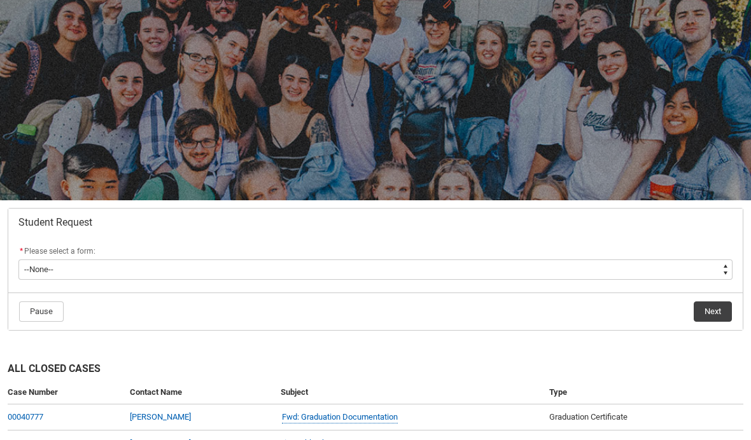
scroll to position [64, 0]
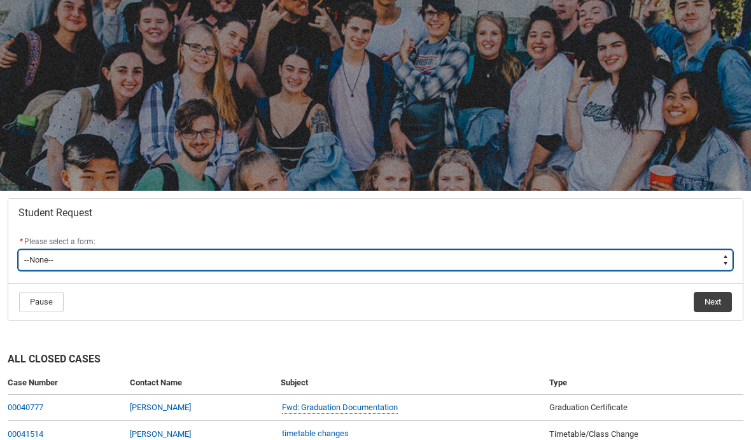
click at [499, 268] on select "--None-- Academic Transcript Application to Appeal Assignment Extension Change …" at bounding box center [375, 260] width 714 height 20
type lightning-select "Assignment_Extension_Choice"
select select "Assignment_Extension_Choice"
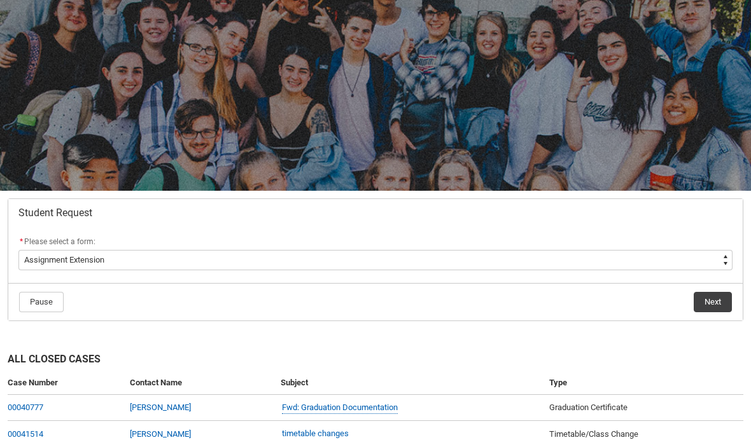
click at [695, 311] on button "Next" at bounding box center [712, 302] width 38 height 20
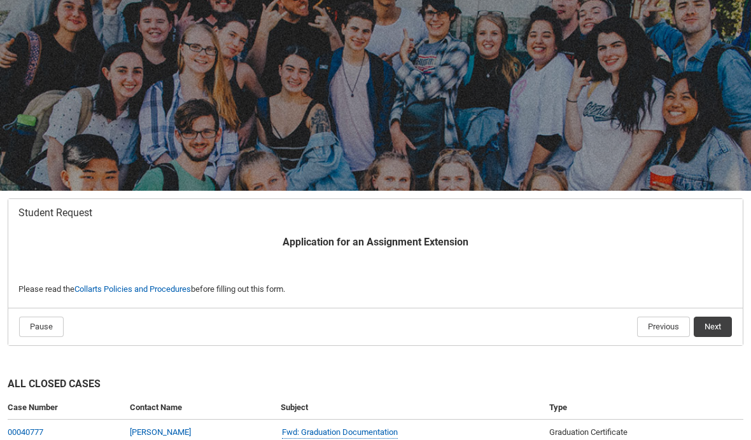
scroll to position [135, 0]
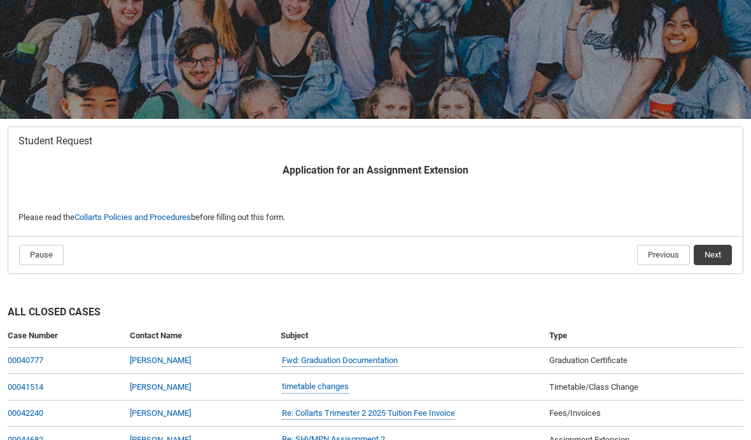
click at [718, 262] on button "Next" at bounding box center [712, 255] width 38 height 20
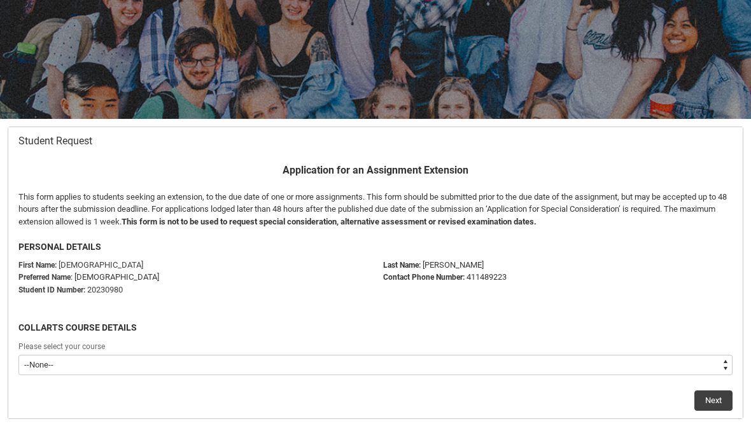
click at [590, 365] on select "--None-- Bachelor of Fashion Marketing (Buying and Retail Management)" at bounding box center [375, 365] width 714 height 20
type lightning-select "recordPicklist_ProgramEnrollment.a0jOZ000004rzj3YAA"
select select "recordPicklist_ProgramEnrollment.a0jOZ000004rzj3YAA"
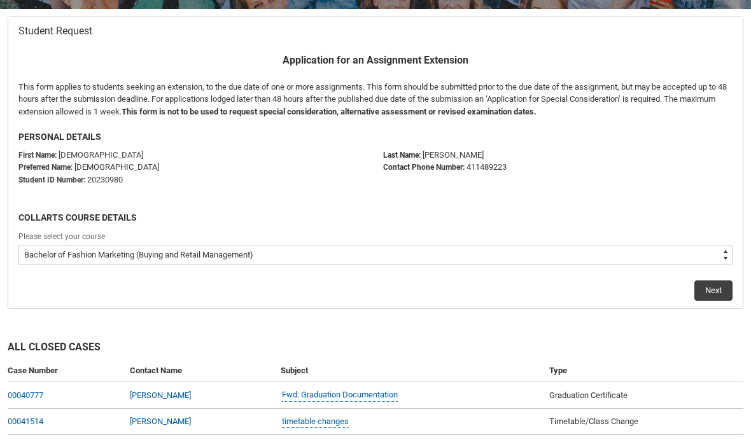
click at [704, 295] on button "Next" at bounding box center [713, 291] width 38 height 20
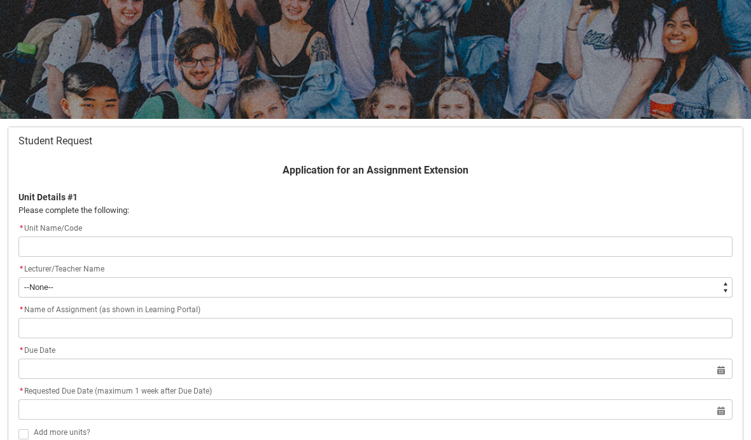
click at [579, 246] on input "Redu_Student_Request flow" at bounding box center [375, 247] width 714 height 20
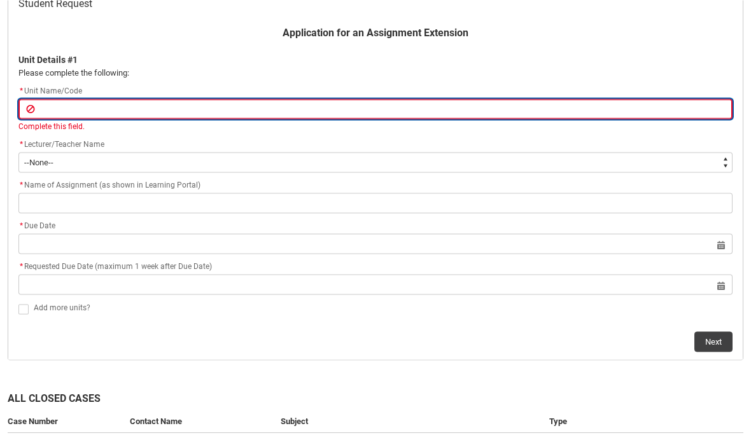
scroll to position [273, 0]
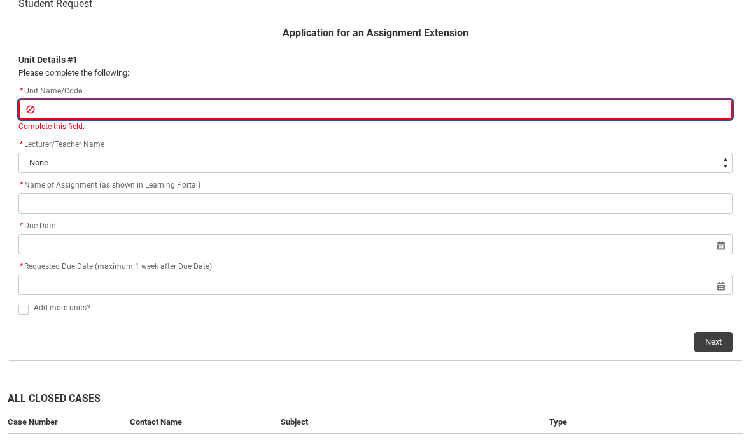
type lightning-primitive-input-simple "C"
type input "C"
type lightning-primitive-input-simple "Ca"
type input "Ca"
type lightning-primitive-input-simple "Car"
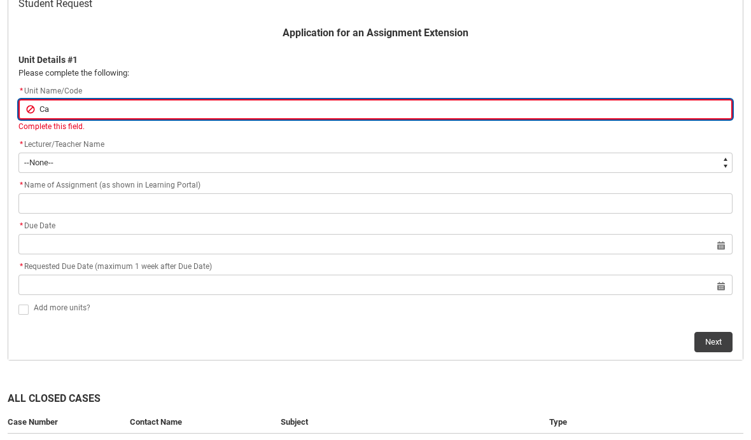
type input "Car"
type lightning-primitive-input-simple "Care"
type input "Care"
type lightning-primitive-input-simple "Caree"
type input "Caree"
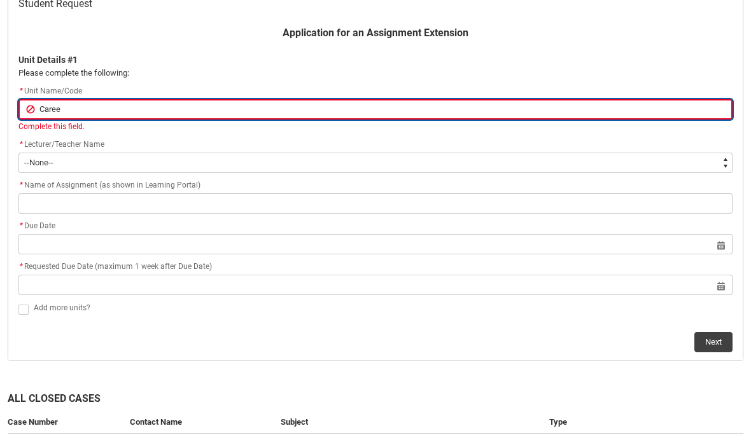
type lightning-primitive-input-simple "Career"
type input "Career"
type lightning-primitive-input-simple "Career"
type input "Career"
type lightning-primitive-input-simple "Career D"
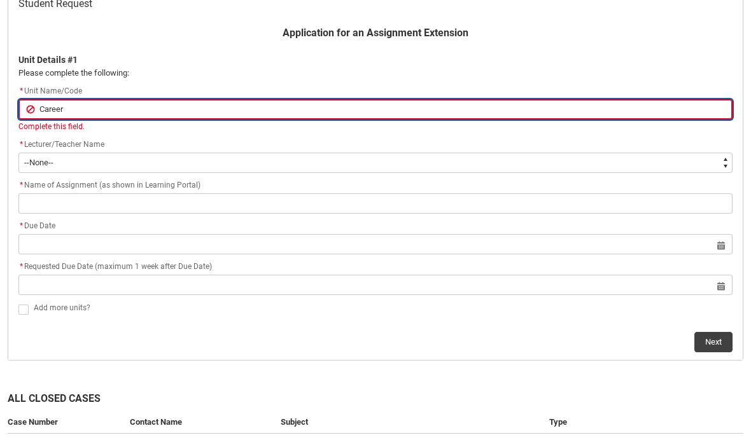
type input "Career D"
type lightning-primitive-input-simple "Career De"
type input "Career De"
type lightning-primitive-input-simple "Career De."
type input "Career De."
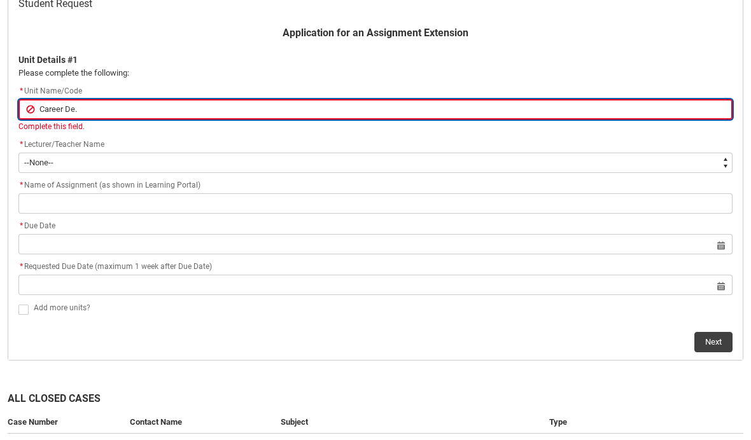
type lightning-primitive-input-simple "Career De.v"
type input "Career De.v"
type lightning-primitive-input-simple "Career [DOMAIN_NAME]"
type input "Career [DOMAIN_NAME]"
type lightning-primitive-input-simple "Career De.v"
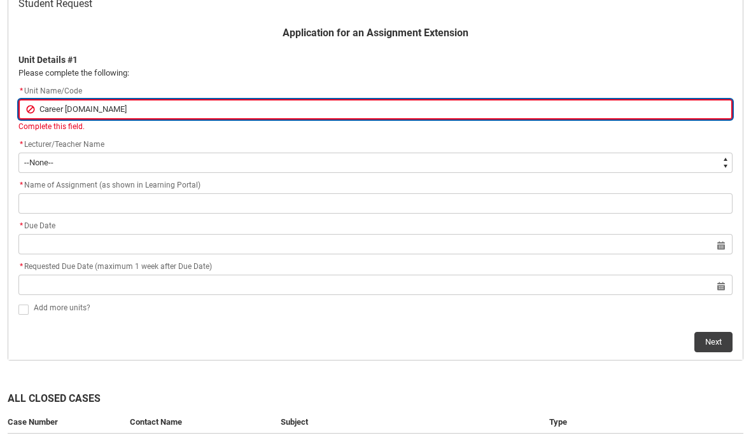
type input "Career De.v"
type lightning-primitive-input-simple "Career De."
type input "Career De."
type lightning-primitive-input-simple "Career De"
type input "Career De"
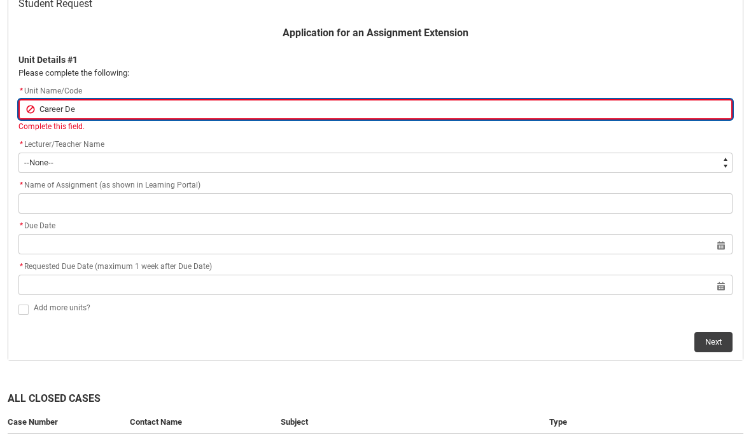
type lightning-primitive-input-simple "Career Dev"
type input "Career Dev"
type lightning-primitive-input-simple "Career Deve"
type input "Career Deve"
type lightning-primitive-input-simple "Career Development"
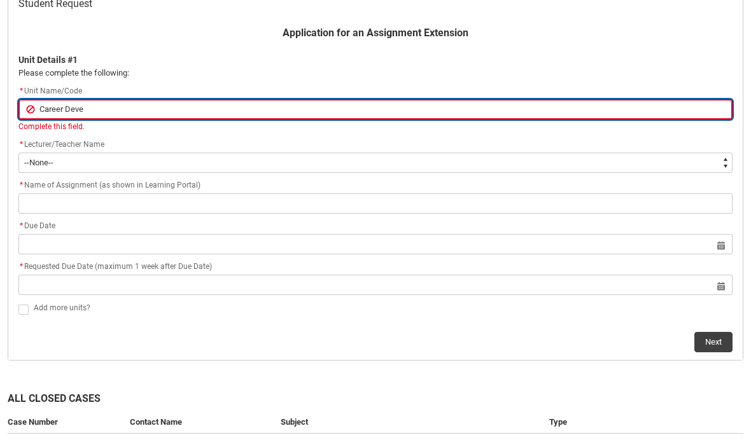
type input "Career Development"
type lightning-primitive-input-simple "Career Development"
type input "Career Development"
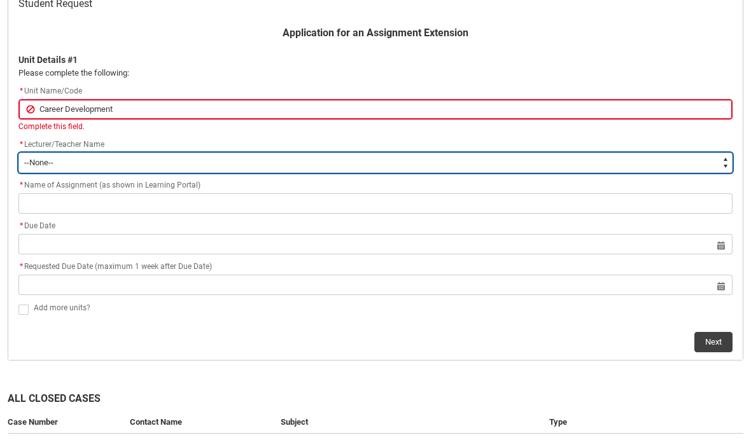
click at [551, 169] on div "Application for an Assignment Extension Unit Details #1 Please complete the fol…" at bounding box center [375, 188] width 729 height 327
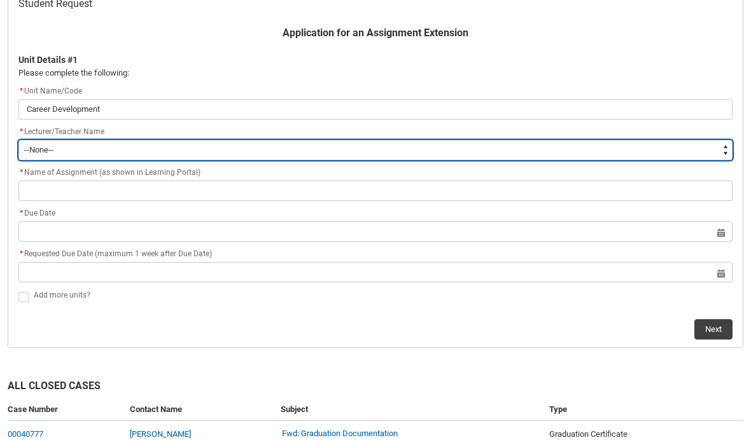
scroll to position [274, 0]
type lightning-select "Faculty_NamefromAtoM.003OZ00000LbOYkYAN"
select select "Faculty_NamefromAtoM.003OZ00000LbOYkYAN"
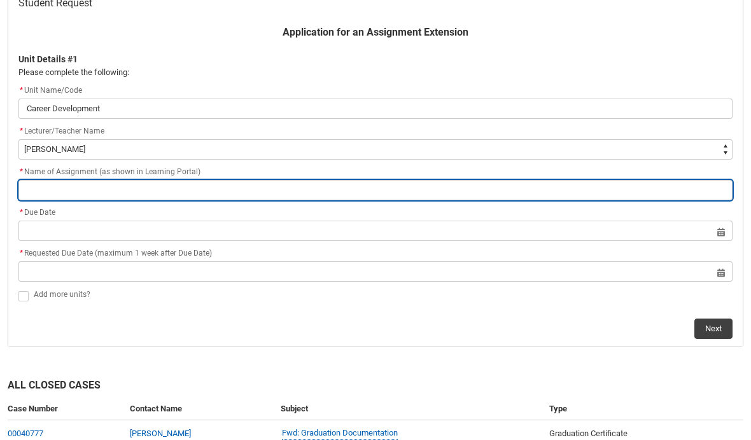
click at [357, 188] on input "Redu_Student_Request flow" at bounding box center [375, 190] width 714 height 20
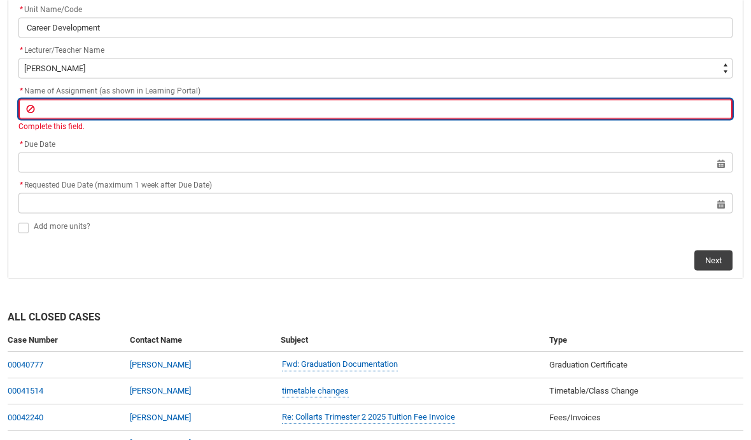
scroll to position [354, 0]
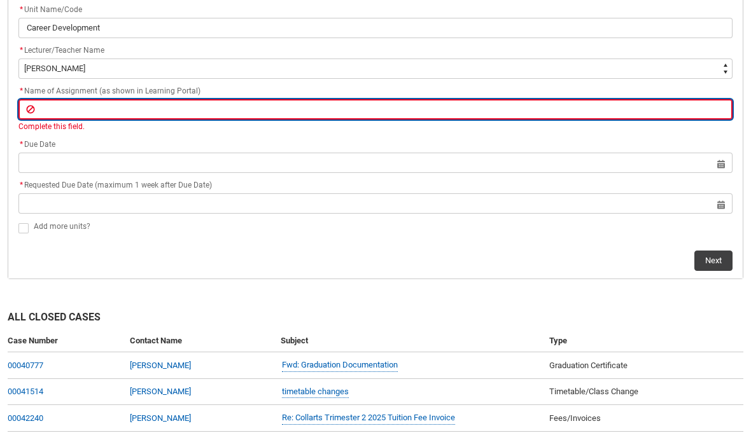
type lightning-primitive-input-simple "c"
type input "c"
type lightning-primitive-input-simple "ca"
type input "ca"
type lightning-primitive-input-simple "car"
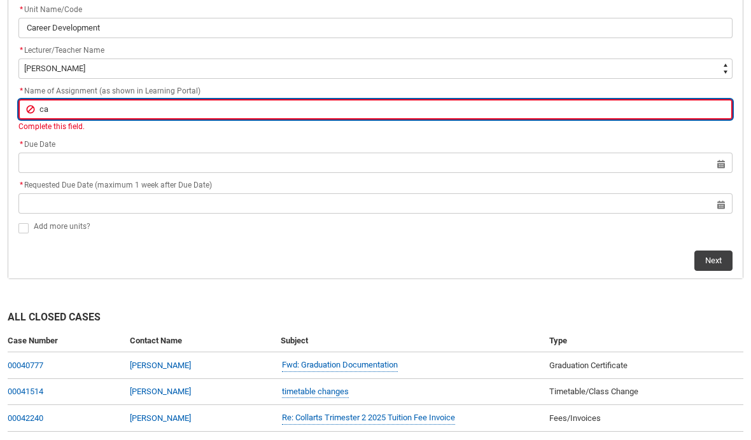
type input "car"
type lightning-primitive-input-simple "care"
type input "care"
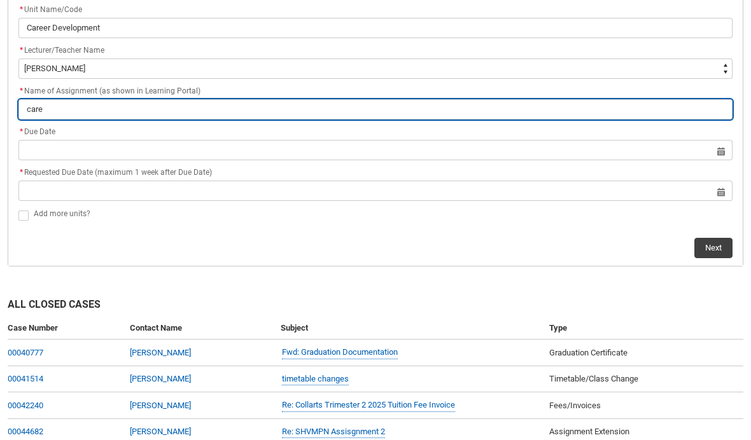
click at [462, 110] on input "care" at bounding box center [375, 109] width 714 height 20
type lightning-primitive-input-simple "caree"
type input "caree"
type lightning-primitive-input-simple "career"
type input "career"
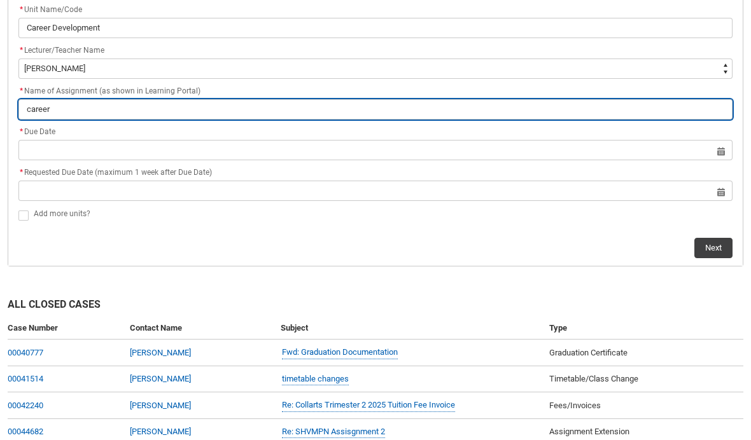
type lightning-primitive-input-simple "career"
type input "career"
type lightning-primitive-input-simple "career p"
type input "career p"
type lightning-primitive-input-simple "career pl"
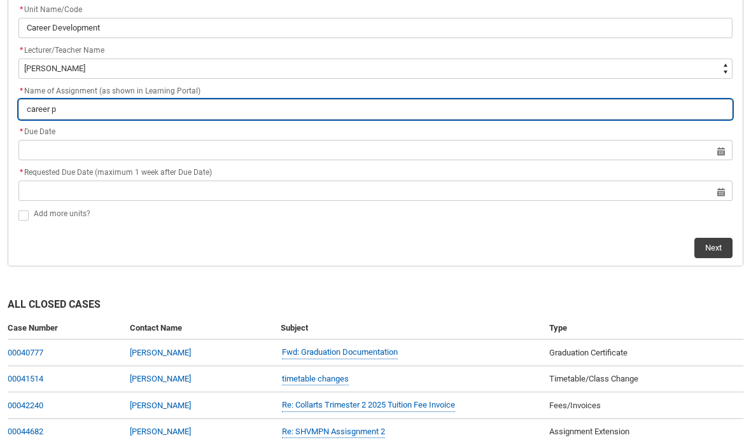
type input "career pl"
type lightning-primitive-input-simple "career pla"
type input "career pla"
type lightning-primitive-input-simple "career plam"
type input "career plam"
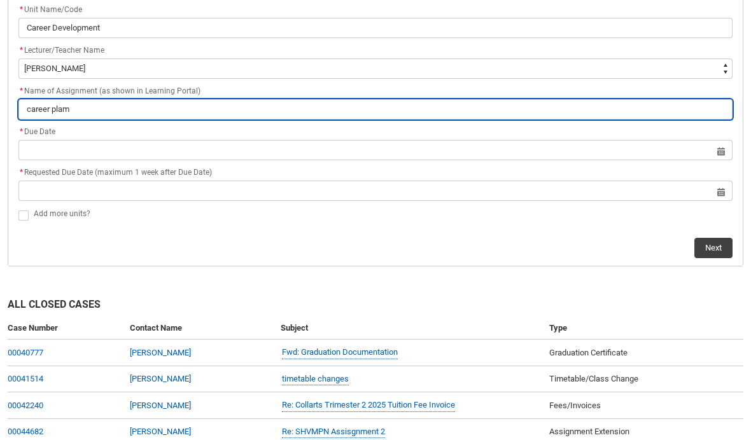
type lightning-primitive-input-simple "career pla"
type input "career pla"
type lightning-primitive-input-simple "career plan"
type input "career plan"
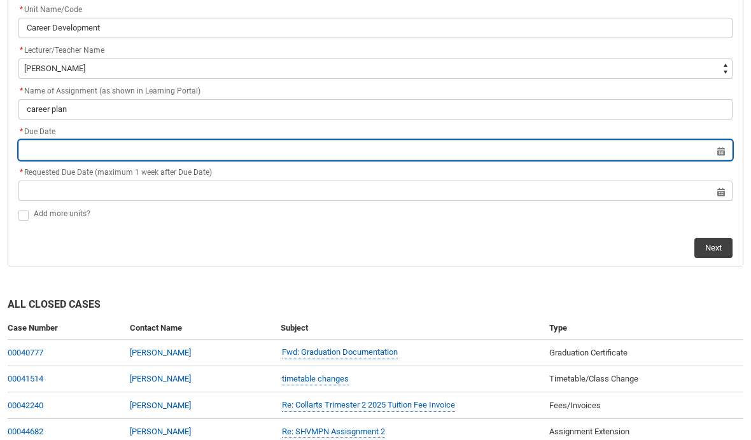
click at [514, 152] on input "Redu_Student_Request flow" at bounding box center [375, 150] width 714 height 20
select select "2025"
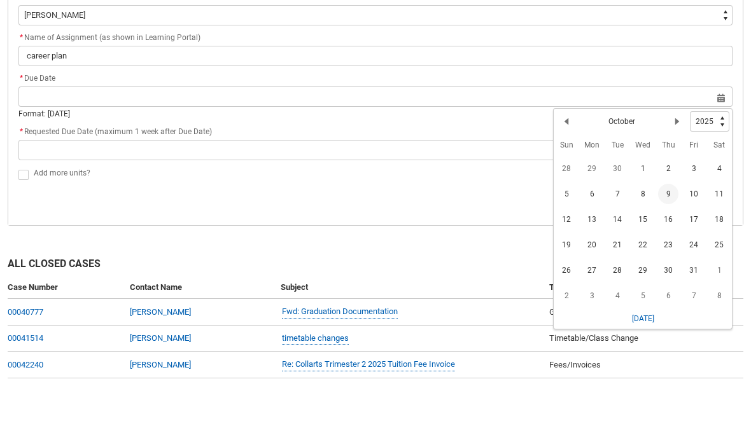
click at [689, 237] on span "10" at bounding box center [693, 247] width 20 height 20
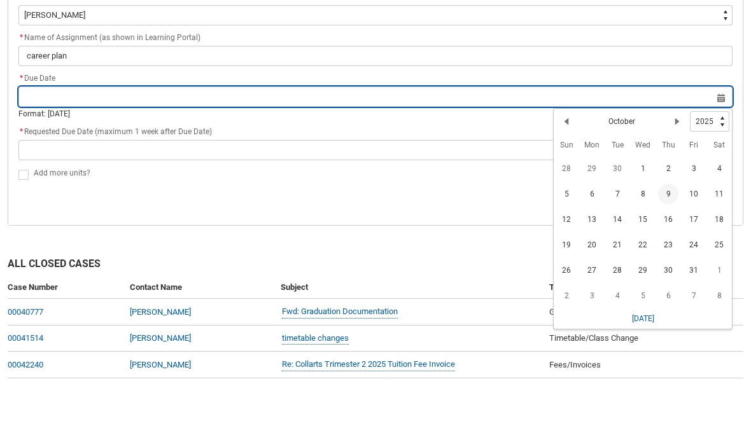
type lightning-datepicker "[DATE]"
type lightning-input "[DATE]"
type input "[DATE]"
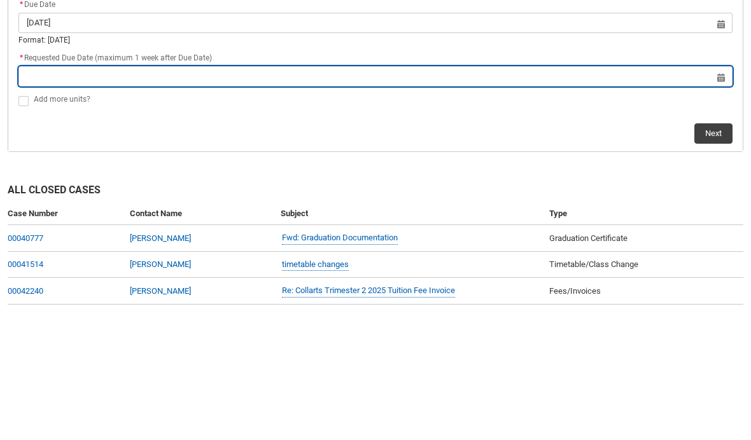
click at [717, 193] on input "Redu_Student_Request flow" at bounding box center [375, 203] width 714 height 20
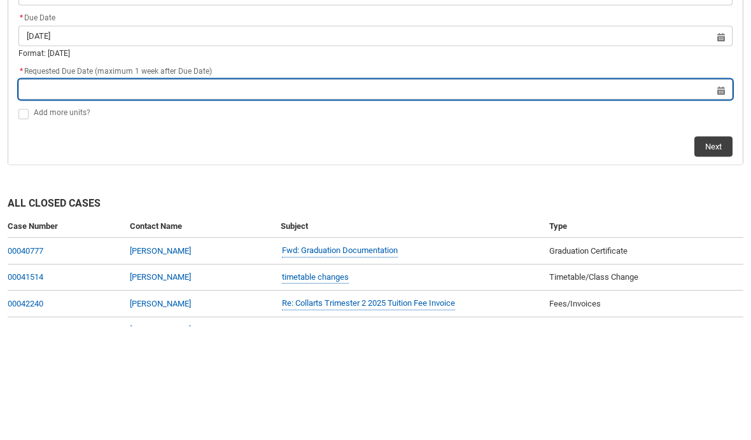
select select "2025"
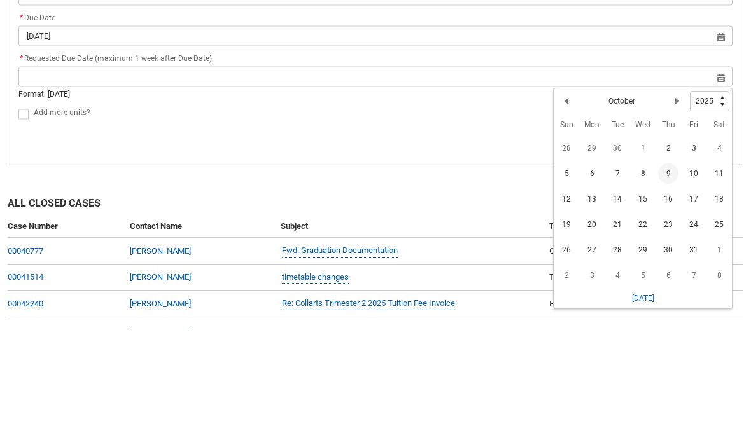
click at [716, 278] on span "11" at bounding box center [719, 288] width 20 height 20
type lightning-datepicker "[DATE]"
type lightning-input "[DATE]"
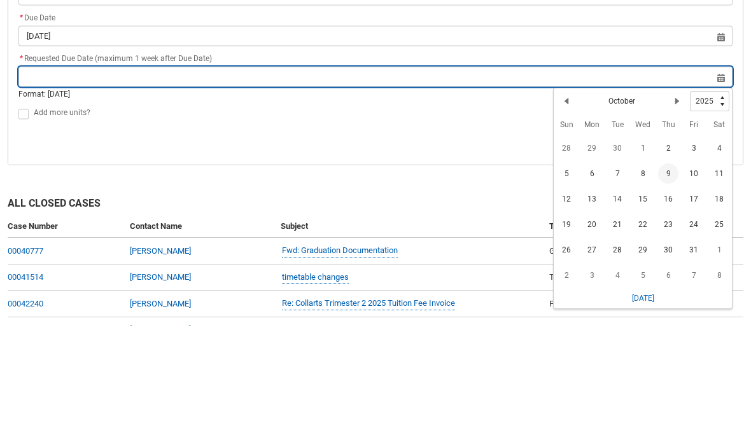
type input "[DATE]"
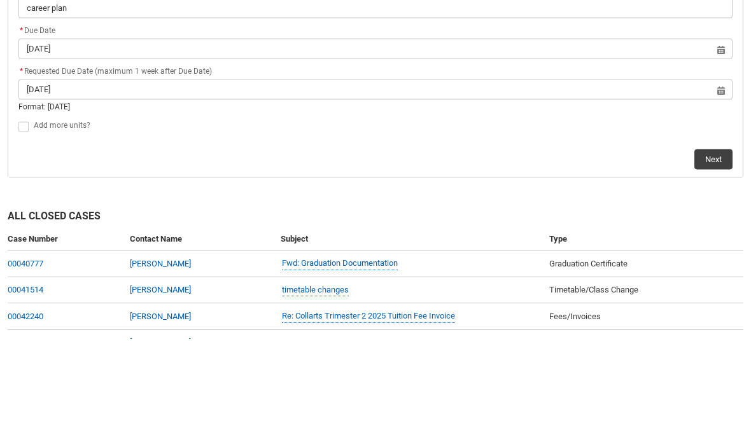
click at [704, 251] on button "Next" at bounding box center [713, 261] width 38 height 20
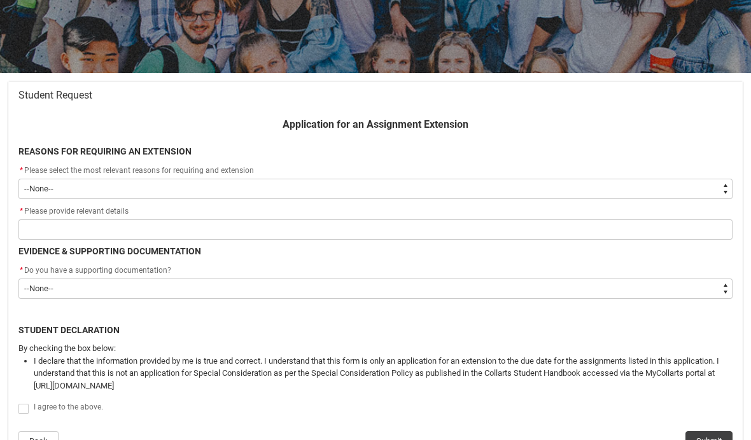
scroll to position [192, 0]
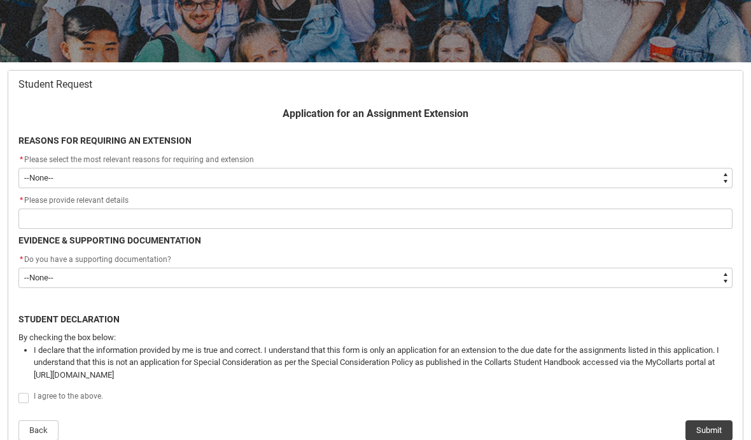
click at [555, 177] on select "--None-- Medical Reasons Work obligations Family obligations Academic Difficult…" at bounding box center [375, 178] width 714 height 20
type lightning-select "choice_AssignmentExtension_Reason_MedicalReasons"
select select "choice_AssignmentExtension_Reason_MedicalReasons"
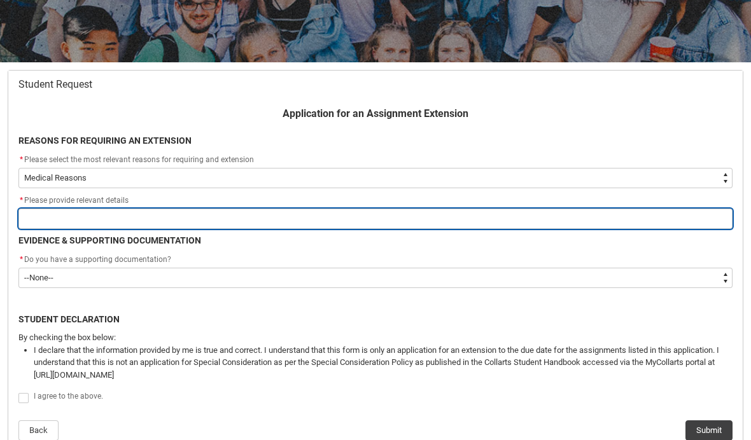
click at [427, 211] on input "Redu_Student_Request flow" at bounding box center [375, 219] width 714 height 20
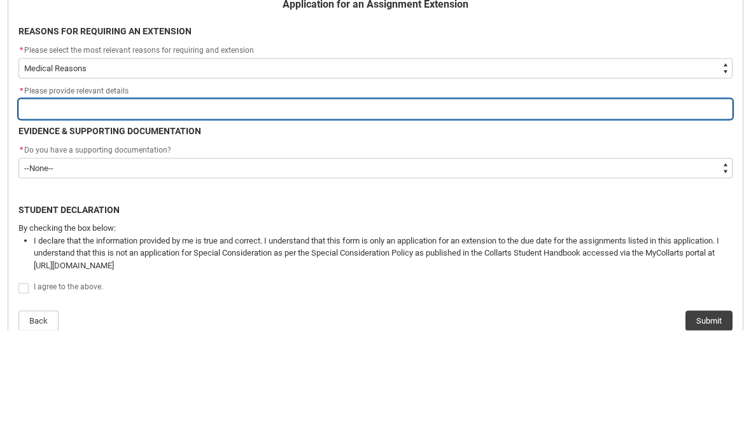
type lightning-primitive-input-simple "I"
type input "I"
type lightning-primitive-input-simple "Im"
type input "Im"
type lightning-primitive-input-simple "I’m"
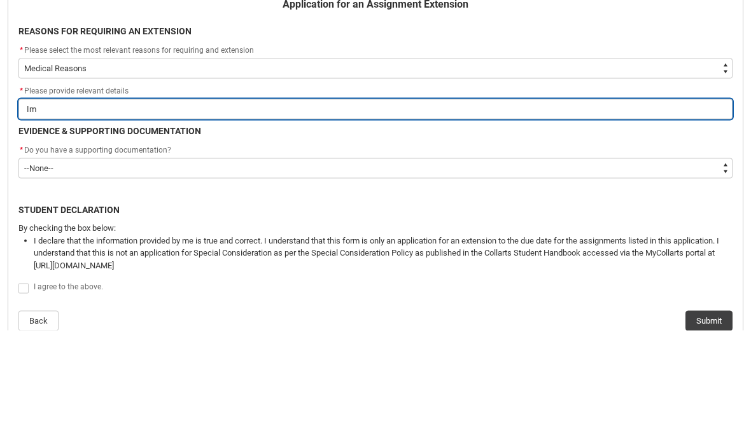
type input "I’m"
type lightning-primitive-input-simple "I’m"
type input "I’m"
type lightning-primitive-input-simple "I’m c"
type input "I’m c"
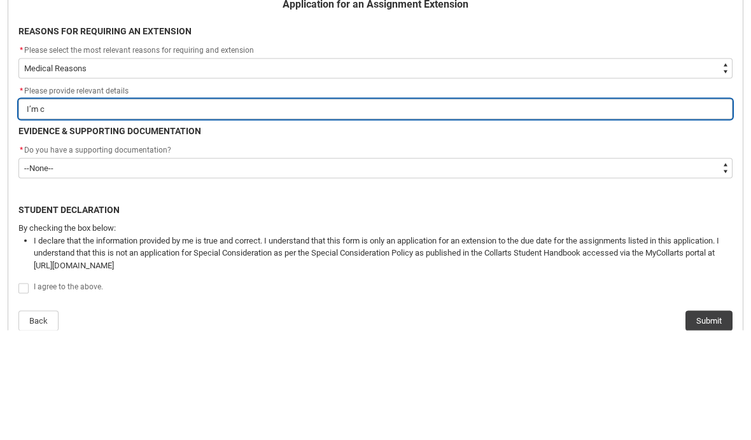
type lightning-primitive-input-simple "I’m cu"
type input "I’m cu"
type lightning-primitive-input-simple "I’m cur"
type input "I’m cur"
type lightning-primitive-input-simple "I’m curr"
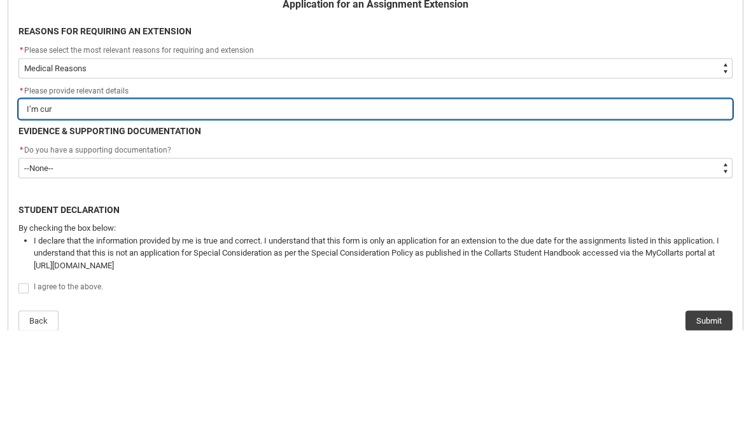
type input "I’m curr"
type lightning-primitive-input-simple "I’m curre"
type input "I’m curre"
type lightning-primitive-input-simple "I’m currently"
type input "I’m currently"
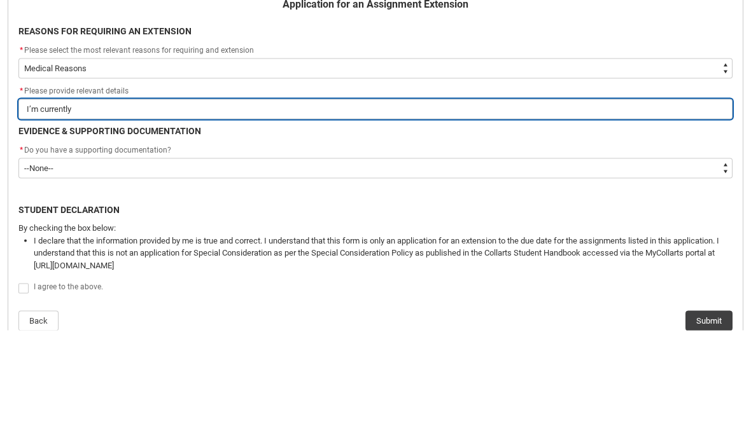
type lightning-primitive-input-simple "I’m currently"
type input "I’m currently"
type lightning-primitive-input-simple "I’m currently o"
type input "I’m currently o"
type lightning-primitive-input-simple "I’m currently on"
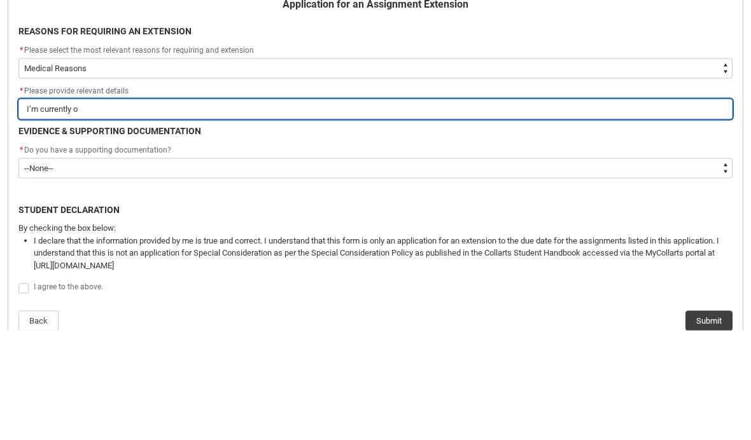
type input "I’m currently on"
type lightning-primitive-input-simple "I’m currently on"
type input "I’m currently on"
type lightning-primitive-input-simple "I’m currently on m"
type input "I’m currently on m"
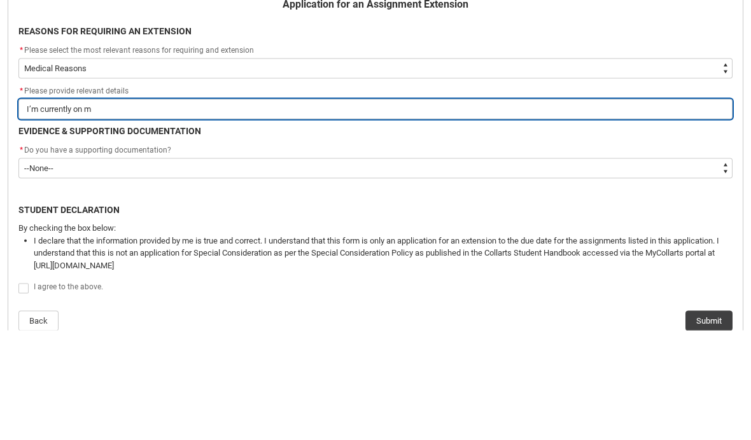
type lightning-primitive-input-simple "I’m currently on my"
type input "I’m currently on my"
type lightning-primitive-input-simple "I’m currently on my"
type input "I’m currently on my"
type lightning-primitive-input-simple "I’m currently on my m"
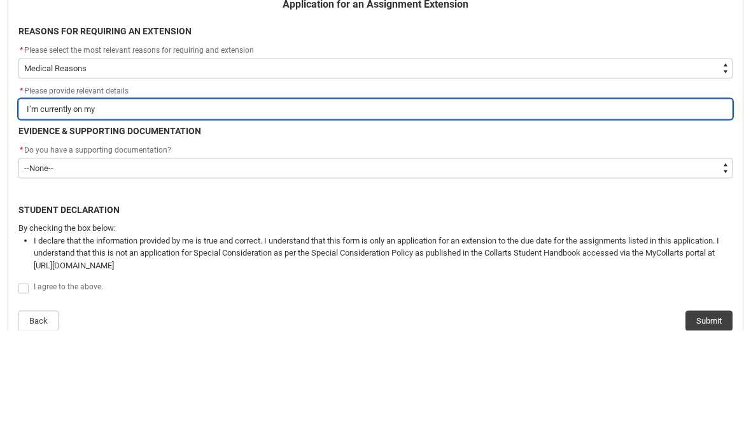
type input "I’m currently on my m"
type lightning-primitive-input-simple "I’m currently on my me"
type input "I’m currently on my me"
type lightning-primitive-input-simple "I’m currently on my men"
type input "I’m currently on my men"
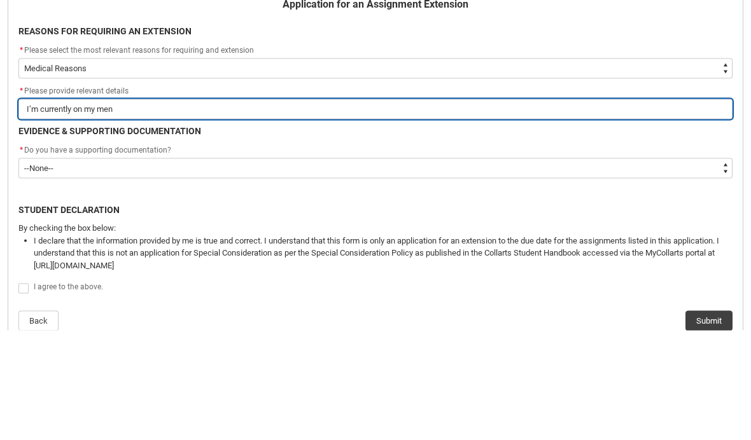
type lightning-primitive-input-simple "I’m currently on my [PERSON_NAME]"
type input "I’m currently on my [PERSON_NAME]"
type lightning-primitive-input-simple "I’m currently on my menns"
type input "I’m currently on my menns"
type lightning-primitive-input-simple "I’m currently on my [PERSON_NAME]"
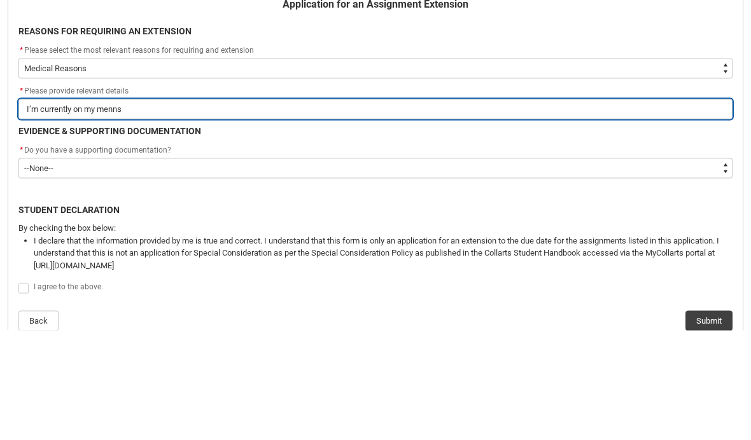
type input "I’m currently on my [PERSON_NAME]"
type lightning-primitive-input-simple "I’m currently on my men"
type input "I’m currently on my men"
type lightning-primitive-input-simple "I’m currently on my mens"
type input "I’m currently on my mens"
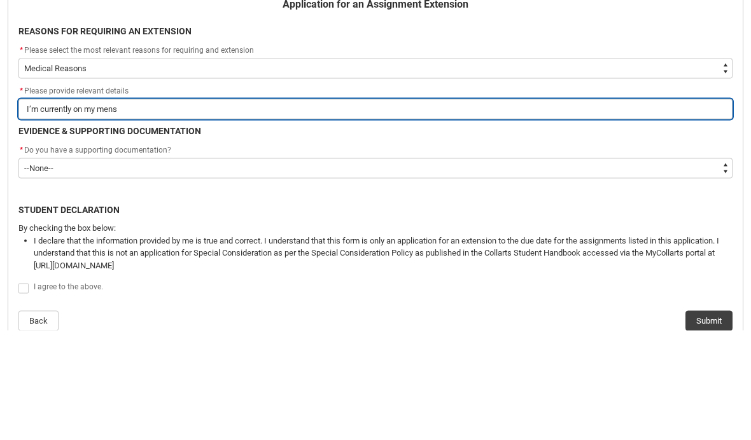
type lightning-primitive-input-simple "I’m currently on my menstrual"
type input "I’m currently on my menstrual"
type lightning-primitive-input-simple "I’m currently on my menstrual"
type input "I’m currently on my menstrual"
type lightning-primitive-input-simple "I’m currently on my menstrual c"
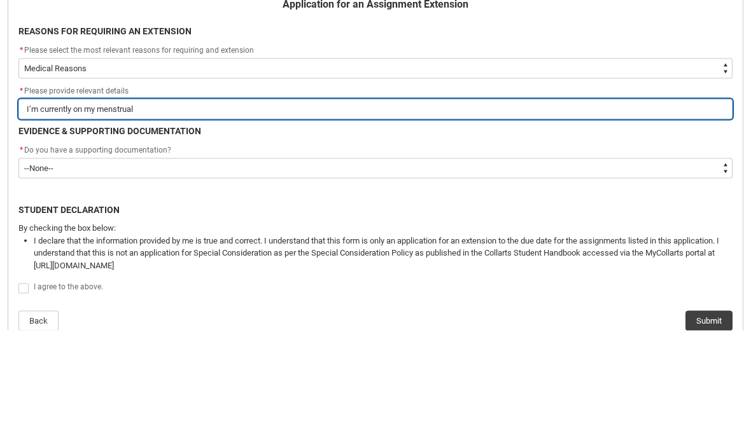
type input "I’m currently on my menstrual c"
type lightning-primitive-input-simple "I’m currently on my menstrual cy"
type input "I’m currently on my menstrual cy"
type lightning-primitive-input-simple "I’m currently on my menstrual cyc"
type input "I’m currently on my menstrual cyc"
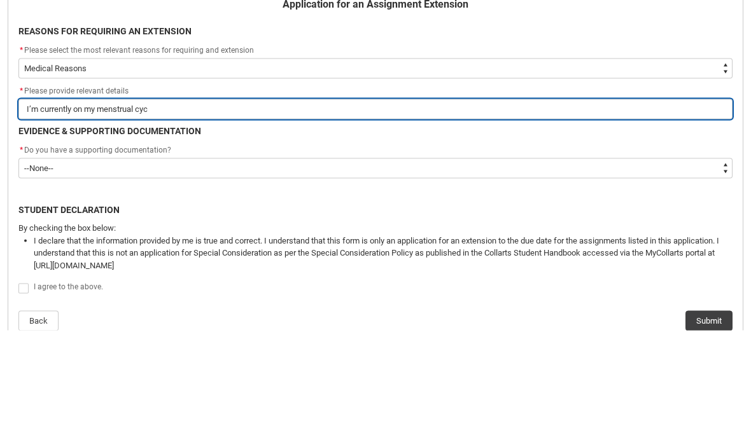
type lightning-primitive-input-simple "I’m currently on my menstrual cycl"
type input "I’m currently on my menstrual cycl"
type lightning-primitive-input-simple "I’m currently on my menstrual cycle"
type input "I’m currently on my menstrual cycle"
type lightning-primitive-input-simple "I’m currently on my menstrual cycle"
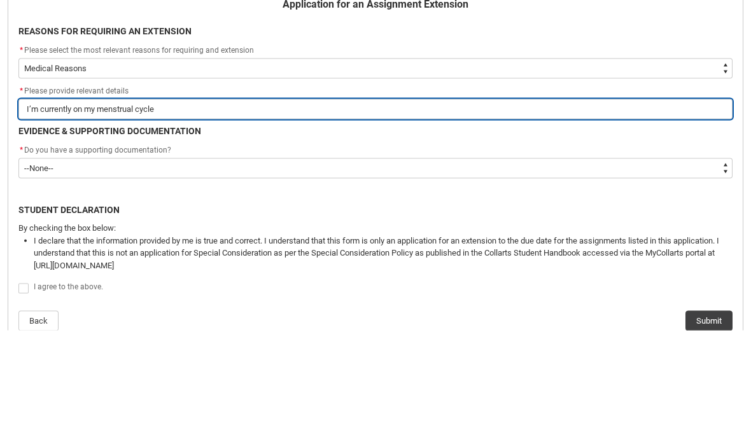
type input "I’m currently on my menstrual cycle"
type lightning-primitive-input-simple "I’m currently on my menstrual cycle a"
type input "I’m currently on my menstrual cycle a"
type lightning-primitive-input-simple "I’m currently on my menstrual cycle an"
type input "I’m currently on my menstrual cycle an"
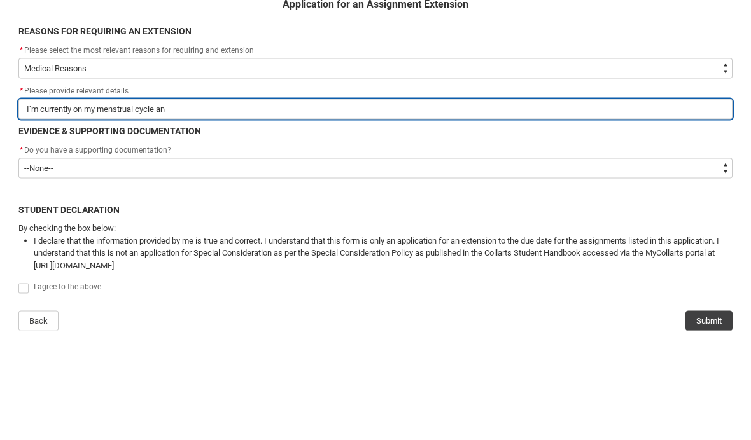
type lightning-primitive-input-simple "I’m currently on my menstrual cycle ans"
type input "I’m currently on my menstrual cycle ans"
type lightning-primitive-input-simple "I’m currently on my menstrual cycle and"
type input "I’m currently on my menstrual cycle and"
type lightning-primitive-input-simple "I’m currently on my menstrual cycle and"
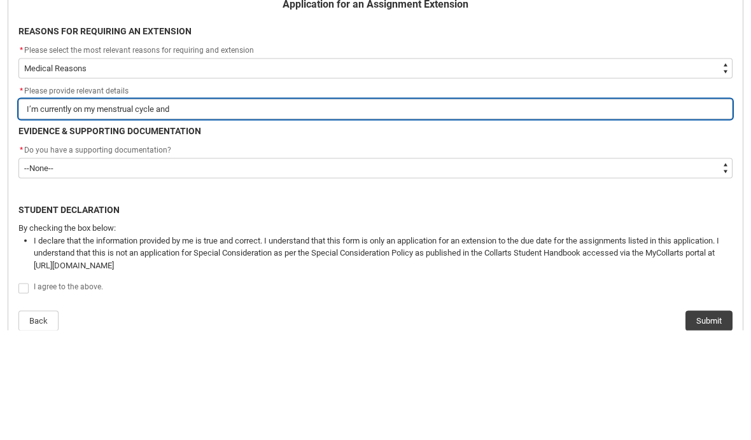
type input "I’m currently on my menstrual cycle and"
type lightning-primitive-input-simple "I’m currently on my menstrual cycle and i"
type input "I’m currently on my menstrual cycle and i"
type lightning-primitive-input-simple "I’m currently on my menstrual cycle and in"
type input "I’m currently on my menstrual cycle and in"
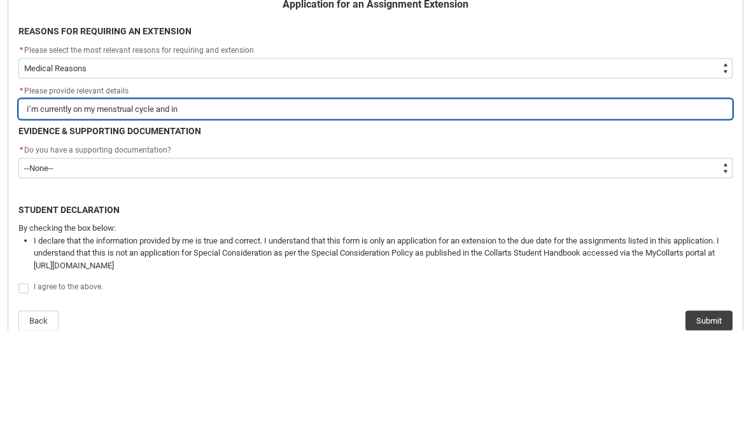
type lightning-primitive-input-simple "I’m currently on my menstrual cycle and in"
type input "I’m currently on my menstrual cycle and in"
type lightning-primitive-input-simple "I’m currently on my menstrual cycle and in a"
type input "I’m currently on my menstrual cycle and in a"
type lightning-primitive-input-simple "I’m currently on my menstrual cycle and in a"
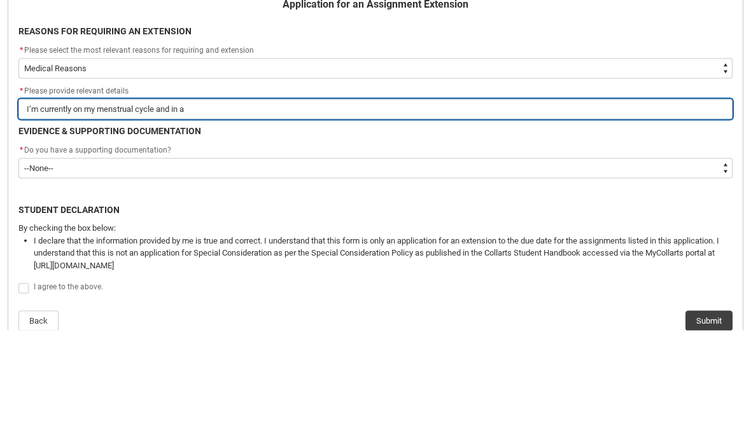
type input "I’m currently on my menstrual cycle and in a"
type lightning-primitive-input-simple "I’m currently on my menstrual cycle and in a g"
type input "I’m currently on my menstrual cycle and in a g"
type lightning-primitive-input-simple "I’m currently on my menstrual cycle and in a gr"
type input "I’m currently on my menstrual cycle and in a gr"
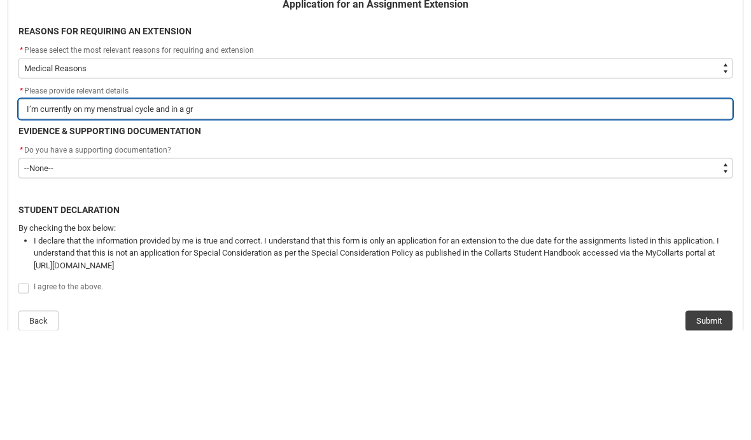
type lightning-primitive-input-simple "I’m currently on my menstrual cycle and in a gre"
type input "I’m currently on my menstrual cycle and in a gre"
type lightning-primitive-input-simple "I’m currently on my menstrual cycle and in a grea"
type input "I’m currently on my menstrual cycle and in a grea"
type lightning-primitive-input-simple "I’m currently on my menstrual cycle and in a great"
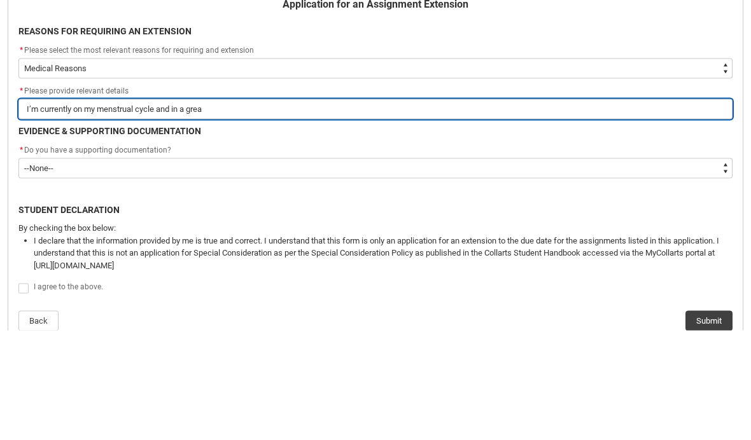
type input "I’m currently on my menstrual cycle and in a great"
type lightning-primitive-input-simple "I’m currently on my menstrual cycle and in a greatl"
type input "I’m currently on my menstrual cycle and in a greatl"
type lightning-primitive-input-simple "I’m currently on my menstrual cycle and in a greatl"
type input "I’m currently on my menstrual cycle and in a greatl"
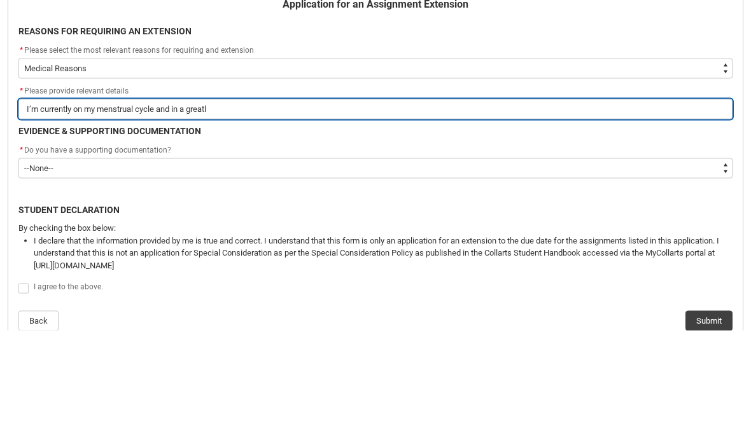
type lightning-primitive-input-simple "I’m currently on my menstrual cycle and in a greatl d"
type input "I’m currently on my menstrual cycle and in a greatl d"
type lightning-primitive-input-simple "I’m currently on my menstrual cycle and in a greatl de"
type input "I’m currently on my menstrual cycle and in a greatl de"
type lightning-primitive-input-simple "I’m currently on my menstrual cycle and in a greatl dea"
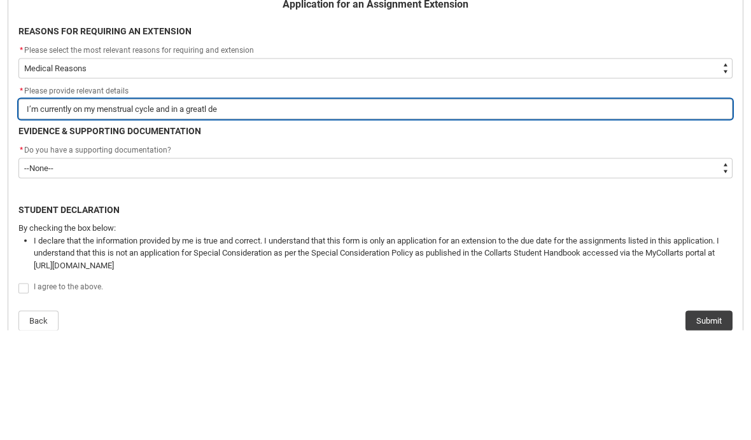
type input "I’m currently on my menstrual cycle and in a greatl dea"
type lightning-primitive-input-simple "I’m currently on my menstrual cycle and in a greatl deal"
type input "I’m currently on my menstrual cycle and in a greatl deal"
type lightning-primitive-input-simple "I’m currently on my menstrual cycle and in a greatl deal"
type input "I’m currently on my menstrual cycle and in a greatl deal"
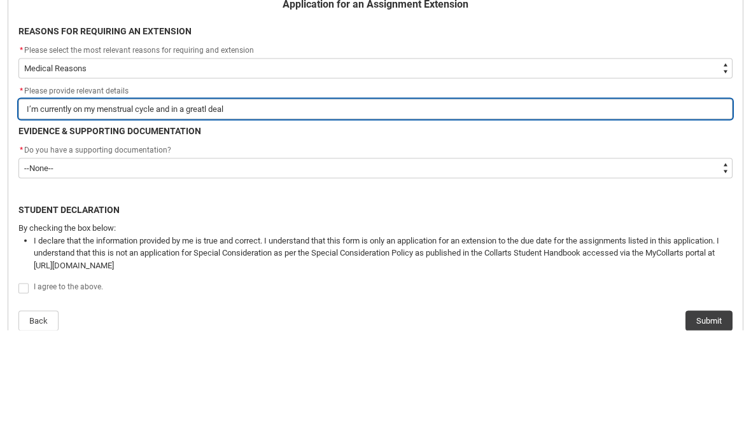
type lightning-primitive-input-simple "I’m currently on my menstrual cycle and in a greatl deal"
type input "I’m currently on my menstrual cycle and in a greatl deal"
type lightning-primitive-input-simple "I’m currently on my menstrual cycle and in a greatl dea"
type input "I’m currently on my menstrual cycle and in a greatl dea"
type lightning-primitive-input-simple "I’m currently on my menstrual cycle and in a greatl de"
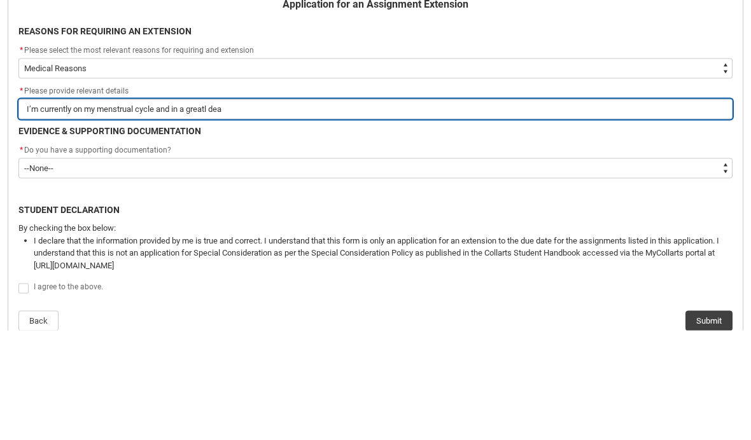
type input "I’m currently on my menstrual cycle and in a greatl de"
type lightning-primitive-input-simple "I’m currently on my menstrual cycle and in a greatl d"
type input "I’m currently on my menstrual cycle and in a greatl d"
type lightning-primitive-input-simple "I’m currently on my menstrual cycle and in a greatl"
type input "I’m currently on my menstrual cycle and in a greatl"
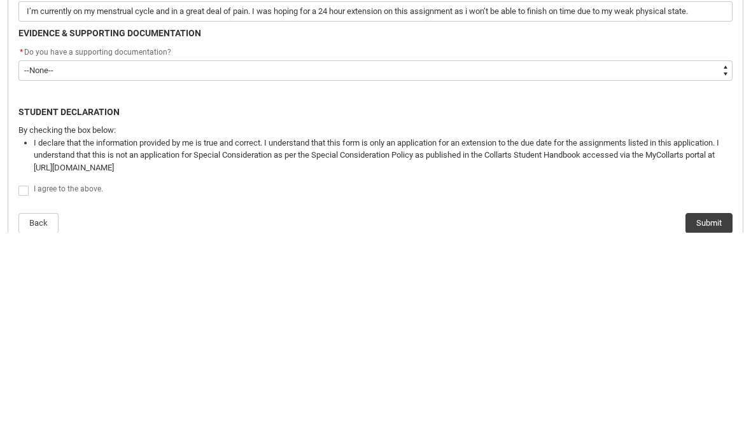
click at [32, 392] on label "Redu_Student_Request flow" at bounding box center [25, 397] width 15 height 10
click at [18, 391] on input "Redu_Student_Request flow" at bounding box center [18, 391] width 1 height 1
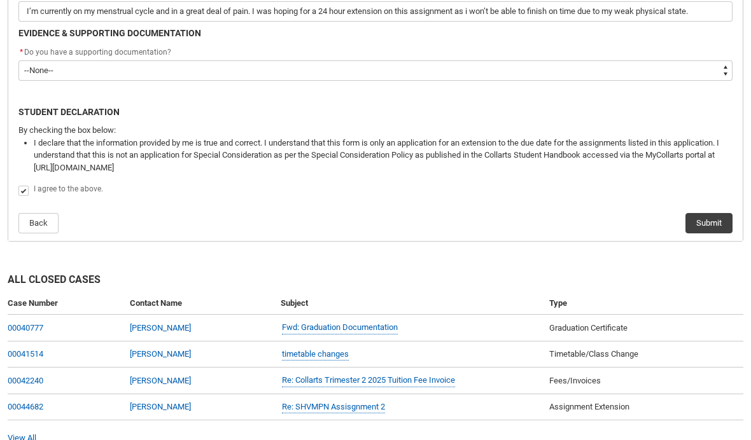
click at [708, 224] on button "Submit" at bounding box center [708, 223] width 47 height 20
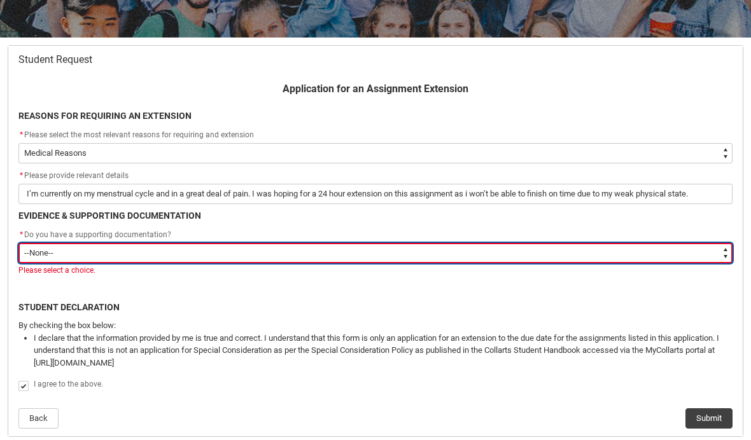
scroll to position [218, 0]
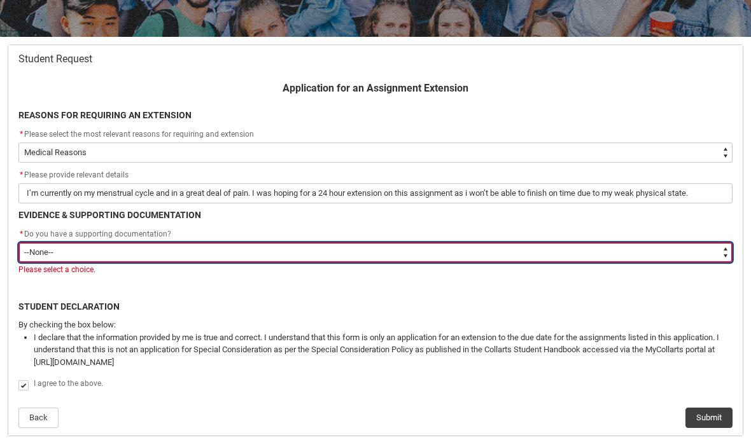
click at [635, 251] on select "--None-- Yes No" at bounding box center [375, 252] width 714 height 20
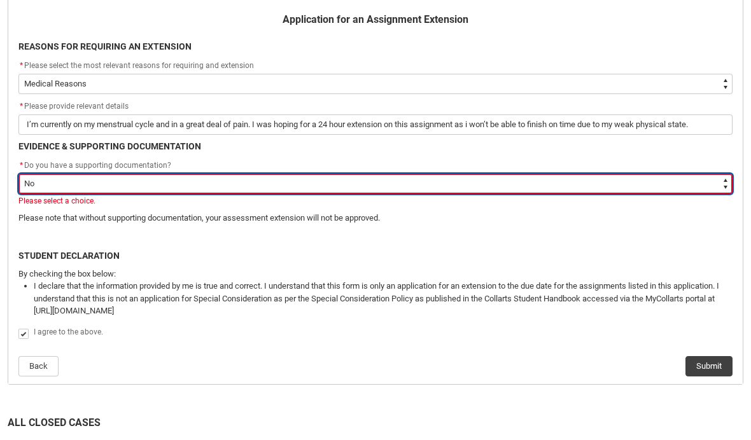
scroll to position [288, 0]
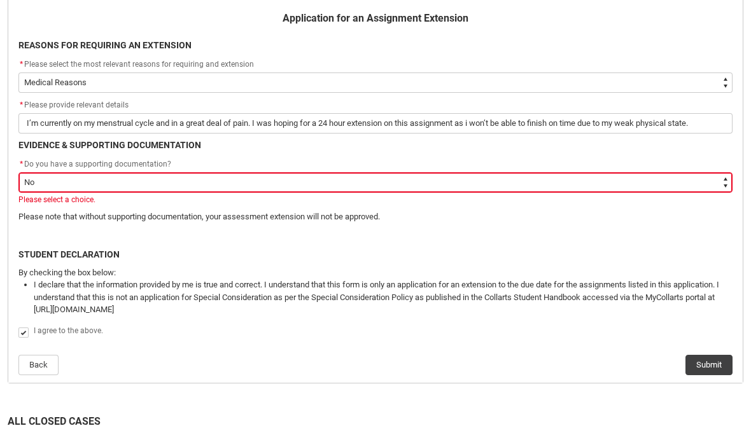
click at [712, 358] on button "Submit" at bounding box center [708, 365] width 47 height 20
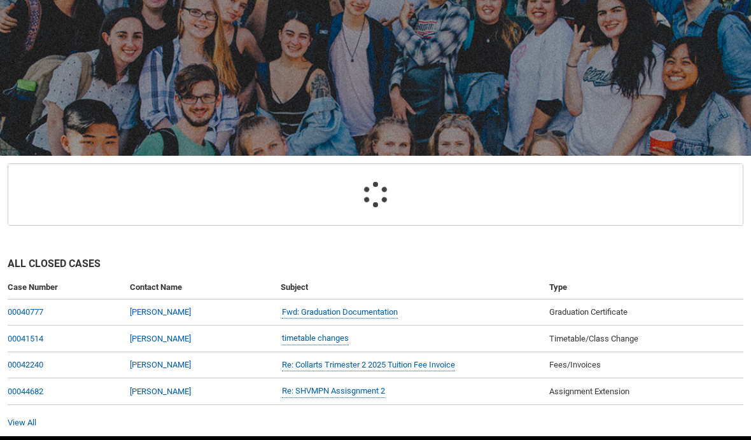
scroll to position [134, 0]
